Goal: Task Accomplishment & Management: Use online tool/utility

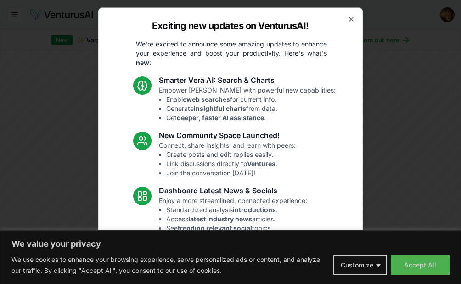
click at [349, 20] on div "Exciting new updates on VenturusAI! We're excited to announce some amazing upda…" at bounding box center [230, 141] width 265 height 269
click at [348, 19] on icon "button" at bounding box center [351, 18] width 7 height 7
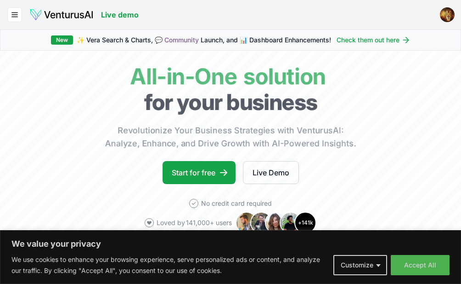
scroll to position [92, 0]
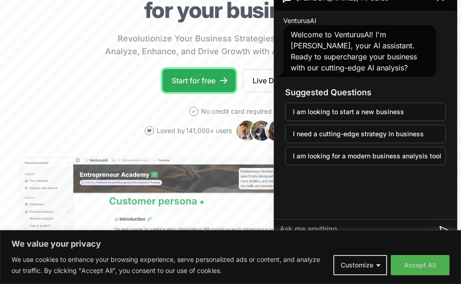
click at [199, 81] on link "Start for free" at bounding box center [199, 80] width 73 height 23
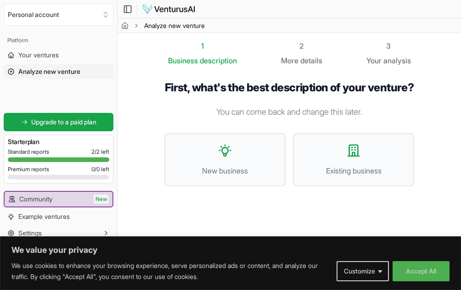
scroll to position [0, 0]
click at [228, 158] on icon at bounding box center [225, 150] width 15 height 15
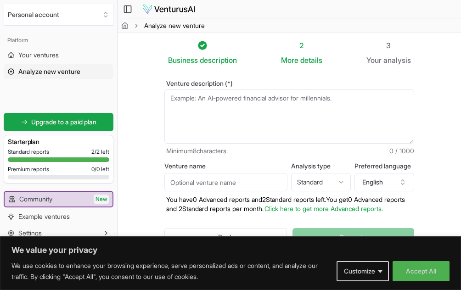
click at [227, 104] on textarea "Venture description (*)" at bounding box center [290, 117] width 250 height 54
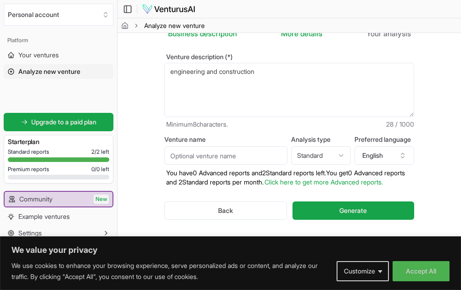
scroll to position [42, 0]
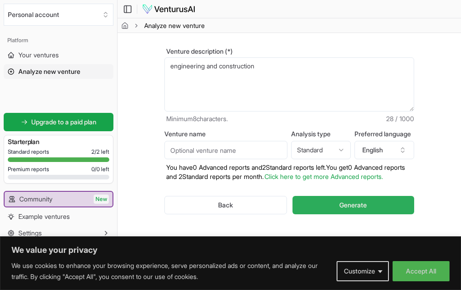
type textarea "engineering and construction"
click at [347, 201] on span "Generate" at bounding box center [354, 205] width 28 height 9
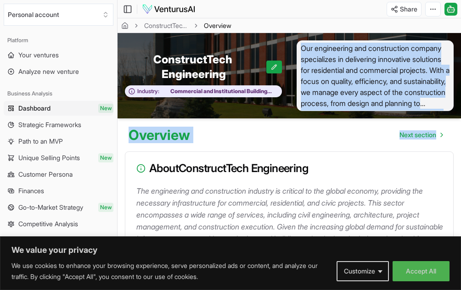
drag, startPoint x: 302, startPoint y: 48, endPoint x: 455, endPoint y: 114, distance: 166.6
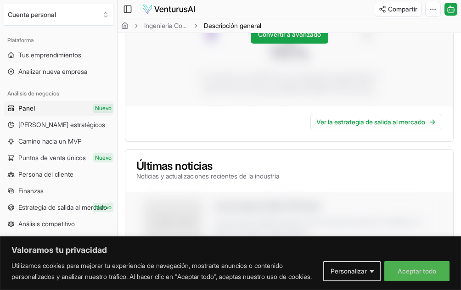
scroll to position [598, 0]
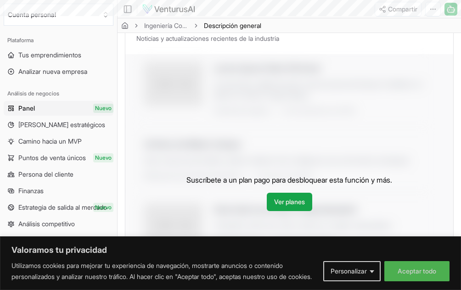
scroll to position [42, 0]
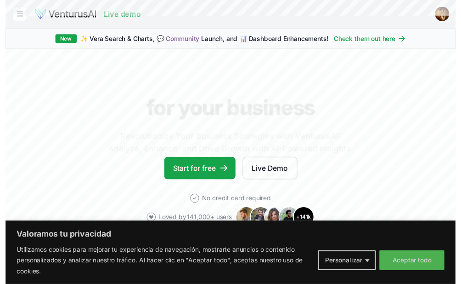
scroll to position [92, 0]
